Goal: Transaction & Acquisition: Book appointment/travel/reservation

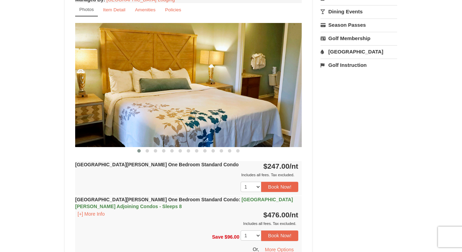
scroll to position [250, 0]
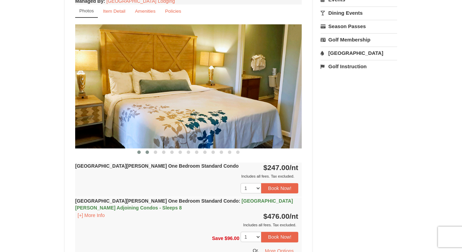
click at [146, 153] on span at bounding box center [146, 152] width 3 height 3
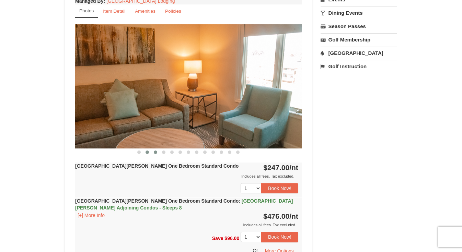
click at [157, 153] on span at bounding box center [155, 152] width 3 height 3
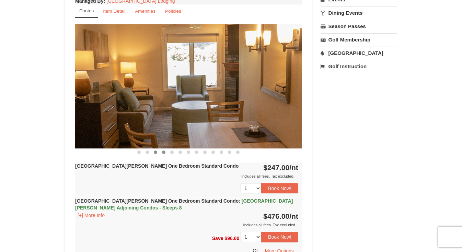
click at [165, 152] on span at bounding box center [163, 152] width 3 height 3
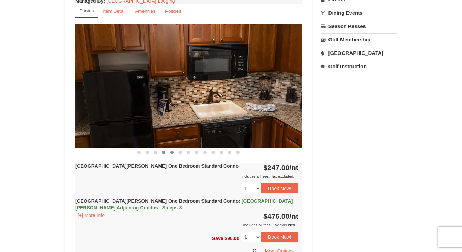
click at [174, 153] on button at bounding box center [172, 152] width 8 height 7
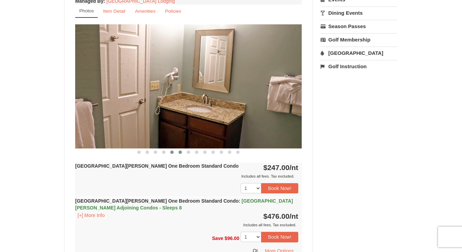
click at [183, 153] on button at bounding box center [180, 152] width 8 height 7
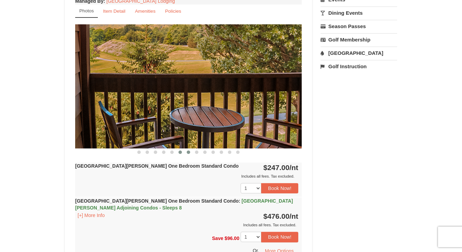
click at [191, 153] on button at bounding box center [188, 152] width 8 height 7
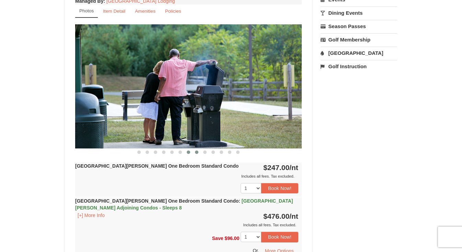
click at [199, 153] on button at bounding box center [196, 152] width 8 height 7
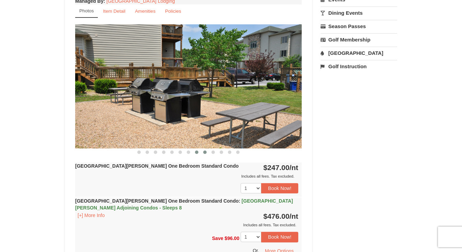
click at [207, 153] on button at bounding box center [205, 152] width 8 height 7
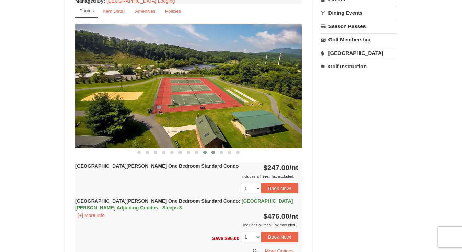
click at [215, 153] on button at bounding box center [213, 152] width 8 height 7
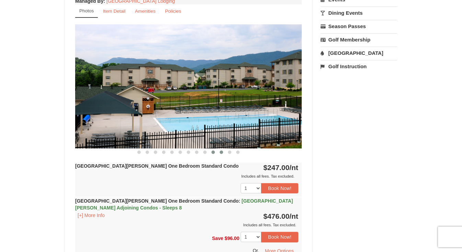
click at [221, 153] on span at bounding box center [220, 152] width 3 height 3
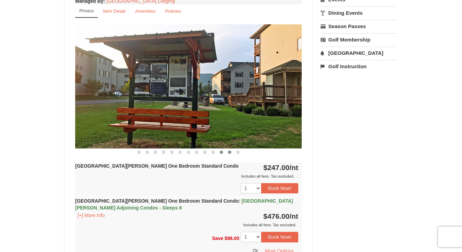
click at [228, 153] on span at bounding box center [229, 152] width 3 height 3
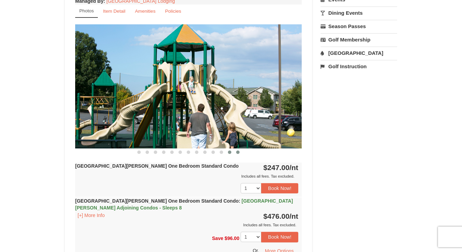
click at [235, 153] on button at bounding box center [238, 152] width 8 height 7
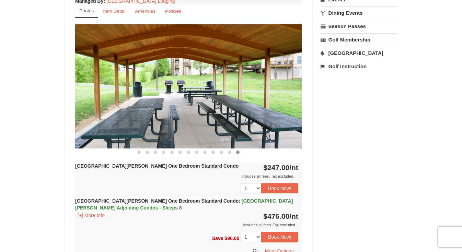
click at [239, 153] on button at bounding box center [238, 152] width 8 height 7
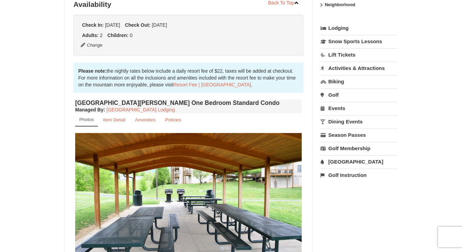
scroll to position [140, 0]
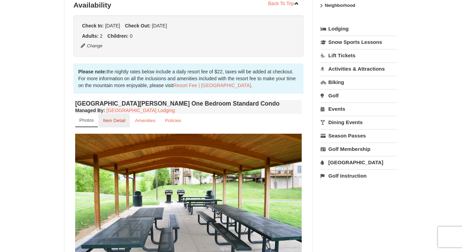
click at [117, 121] on small "Item Detail" at bounding box center [114, 120] width 22 height 5
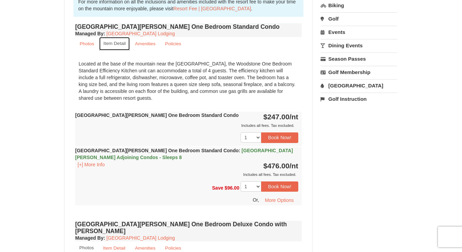
scroll to position [220, 0]
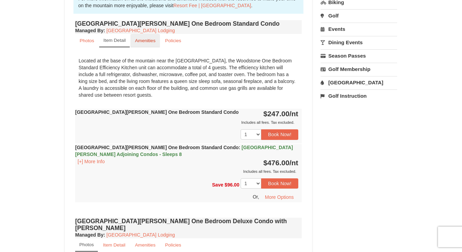
click at [141, 40] on small "Amenities" at bounding box center [145, 40] width 21 height 5
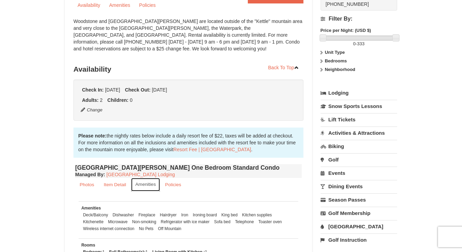
scroll to position [73, 0]
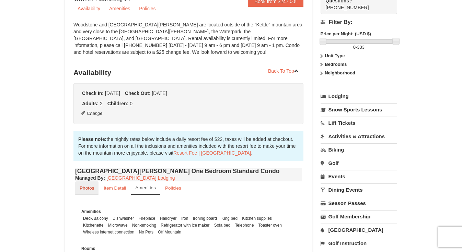
click at [93, 189] on small "Photos" at bounding box center [87, 188] width 14 height 5
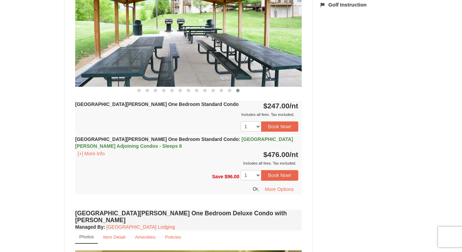
scroll to position [312, 0]
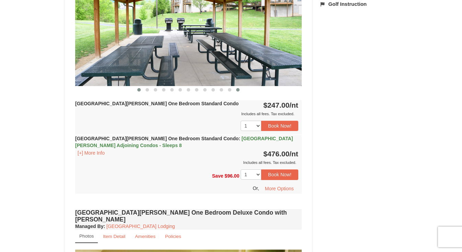
click at [139, 89] on span at bounding box center [138, 89] width 3 height 3
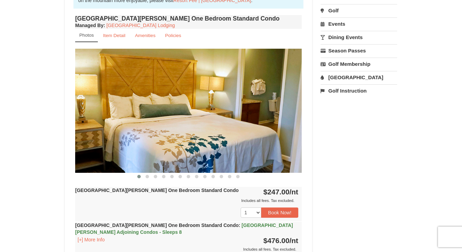
scroll to position [225, 0]
click at [147, 177] on span at bounding box center [146, 176] width 3 height 3
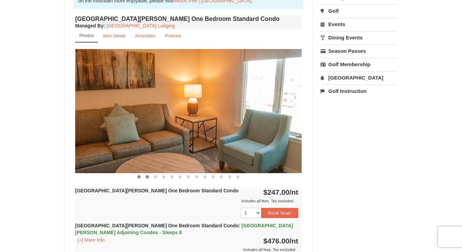
click at [135, 177] on button at bounding box center [139, 177] width 8 height 7
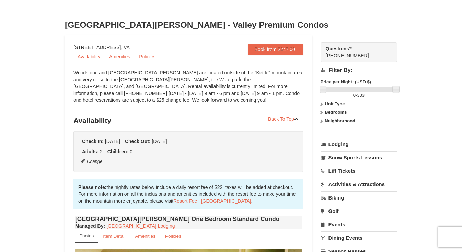
scroll to position [32, 0]
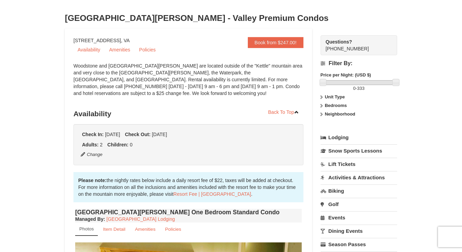
click at [324, 107] on label "Bedrooms" at bounding box center [358, 105] width 76 height 7
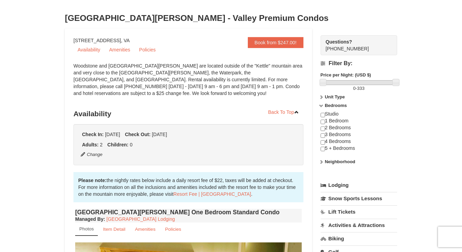
click at [325, 124] on div "Studio 1 Bedroom 2 Bedrooms 3 Bedrooms 4 Bedrooms 5 + Bedrooms" at bounding box center [358, 135] width 76 height 48
click at [323, 123] on input "checkbox" at bounding box center [322, 122] width 4 height 4
checkbox input "true"
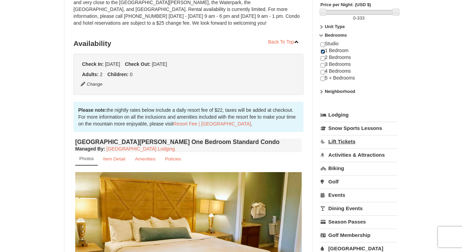
scroll to position [98, 0]
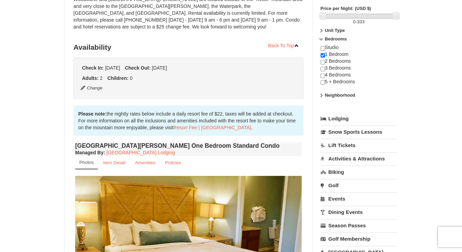
click at [333, 98] on strong "Neighborhood" at bounding box center [339, 95] width 31 height 5
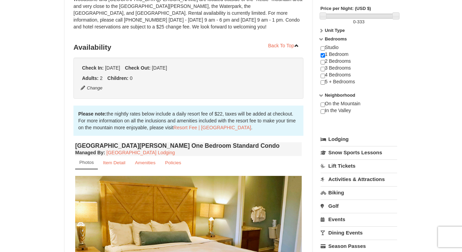
click at [332, 28] on strong "Unit Type" at bounding box center [334, 30] width 20 height 5
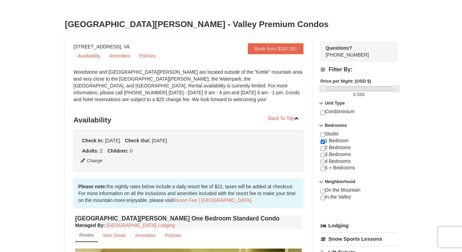
scroll to position [0, 0]
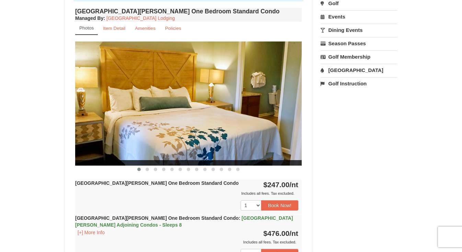
scroll to position [233, 0]
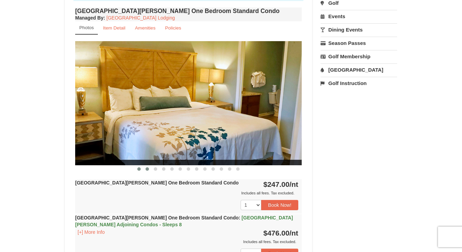
click at [148, 169] on span at bounding box center [146, 168] width 3 height 3
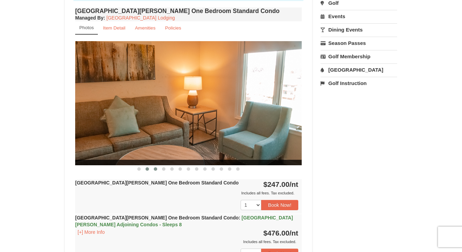
click at [157, 169] on span at bounding box center [155, 168] width 3 height 3
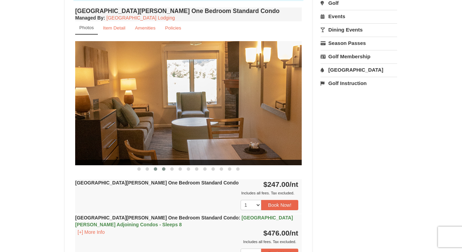
click at [165, 170] on span at bounding box center [163, 168] width 3 height 3
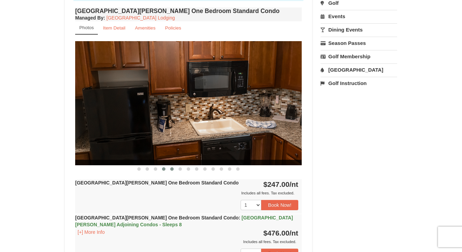
click at [171, 169] on span at bounding box center [171, 168] width 3 height 3
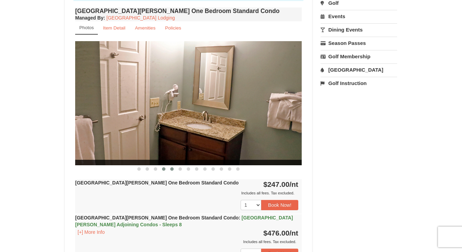
click at [163, 169] on span at bounding box center [163, 168] width 3 height 3
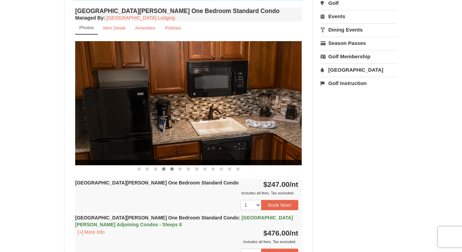
click at [171, 169] on span at bounding box center [171, 168] width 3 height 3
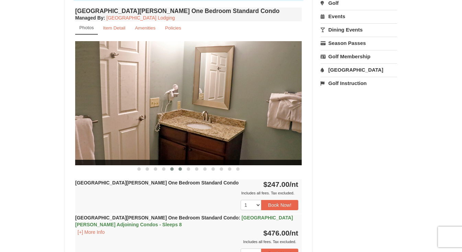
click at [180, 169] on span at bounding box center [179, 168] width 3 height 3
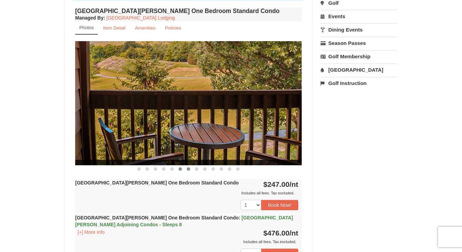
click at [188, 169] on span at bounding box center [188, 168] width 3 height 3
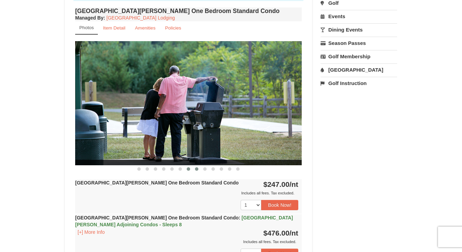
click at [196, 170] on span at bounding box center [196, 168] width 3 height 3
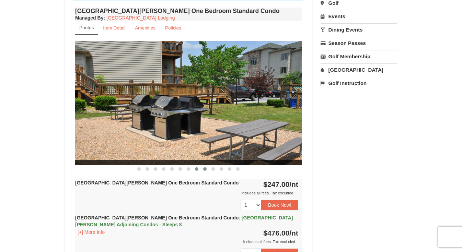
click at [206, 170] on span at bounding box center [204, 168] width 3 height 3
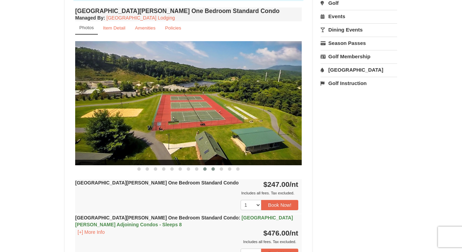
click at [214, 170] on span at bounding box center [212, 168] width 3 height 3
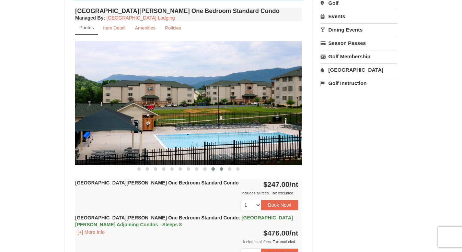
click at [222, 170] on button at bounding box center [221, 169] width 8 height 7
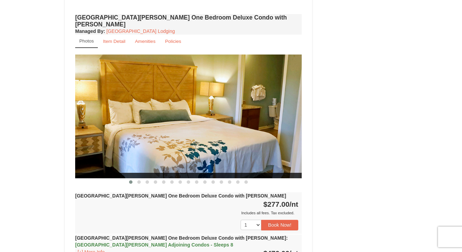
scroll to position [508, 0]
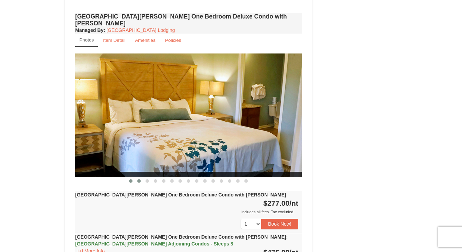
click at [141, 178] on button at bounding box center [139, 181] width 8 height 7
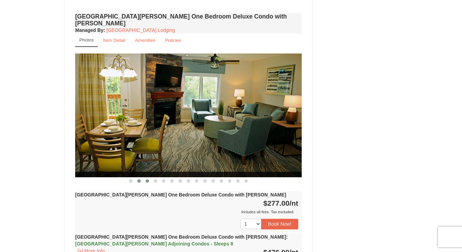
click at [146, 179] on span at bounding box center [146, 180] width 3 height 3
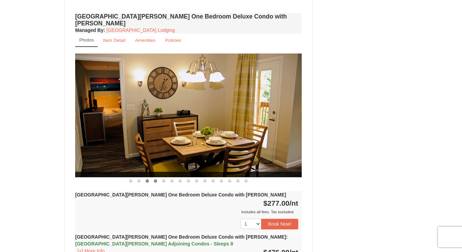
click at [155, 178] on button at bounding box center [155, 181] width 8 height 7
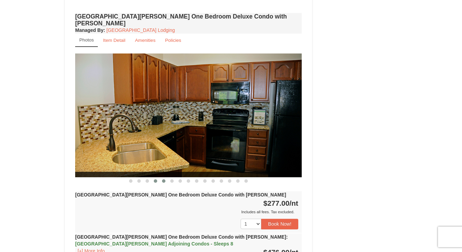
click at [162, 179] on span at bounding box center [163, 180] width 3 height 3
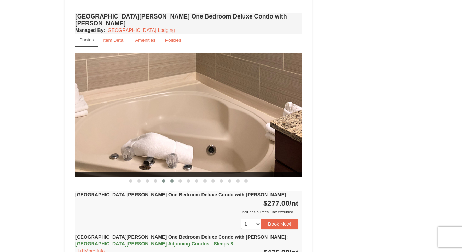
click at [172, 179] on span at bounding box center [171, 180] width 3 height 3
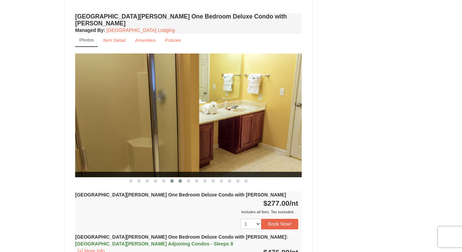
click at [179, 178] on button at bounding box center [180, 181] width 8 height 7
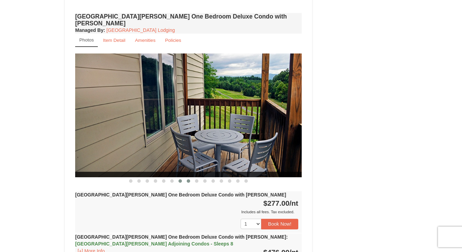
click at [189, 179] on span at bounding box center [188, 180] width 3 height 3
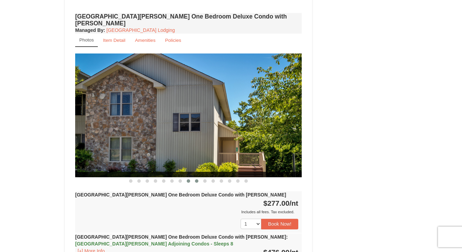
click at [194, 178] on button at bounding box center [196, 181] width 8 height 7
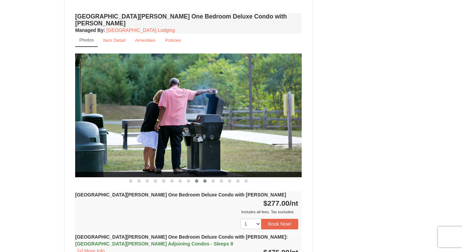
click at [207, 178] on button at bounding box center [205, 181] width 8 height 7
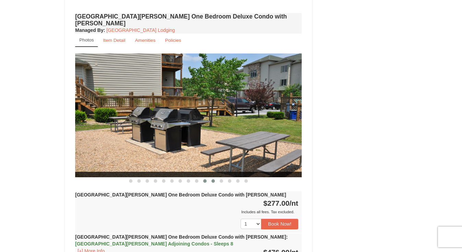
click at [216, 178] on button at bounding box center [213, 181] width 8 height 7
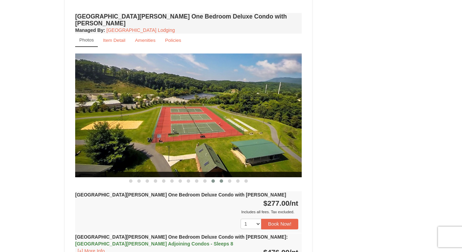
click at [222, 179] on span at bounding box center [220, 180] width 3 height 3
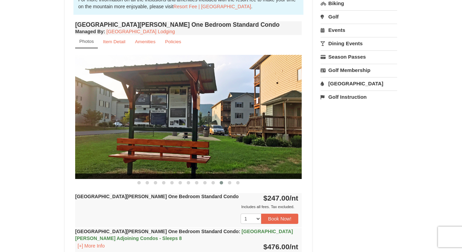
scroll to position [225, 0]
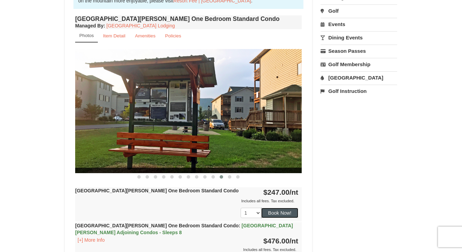
click at [282, 215] on button "Book Now!" at bounding box center [279, 213] width 37 height 10
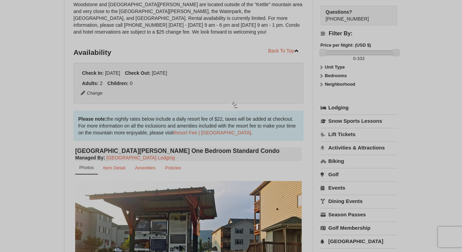
scroll to position [60, 0]
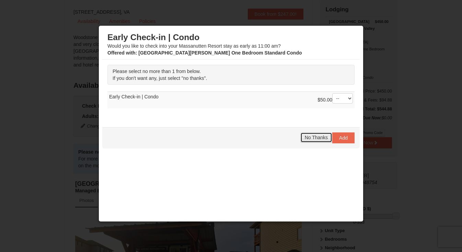
click at [317, 139] on span "No Thanks" at bounding box center [316, 137] width 23 height 5
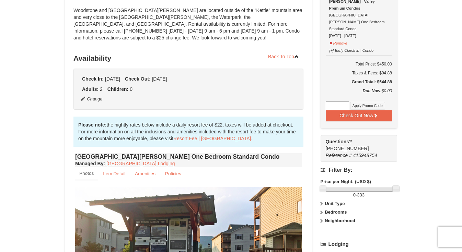
scroll to position [80, 0]
